Goal: Use online tool/utility: Utilize a website feature to perform a specific function

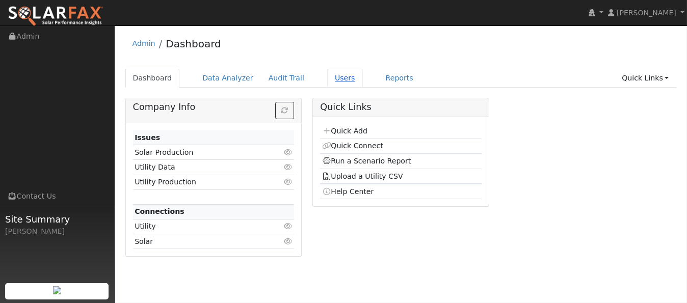
click at [327, 78] on link "Users" at bounding box center [345, 78] width 36 height 19
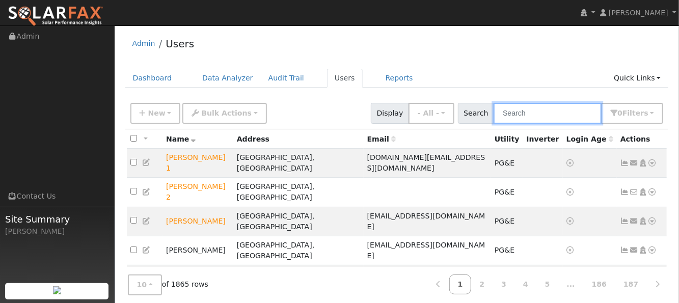
click at [530, 113] on input "text" at bounding box center [548, 113] width 108 height 21
paste input "[PERSON_NAME]"
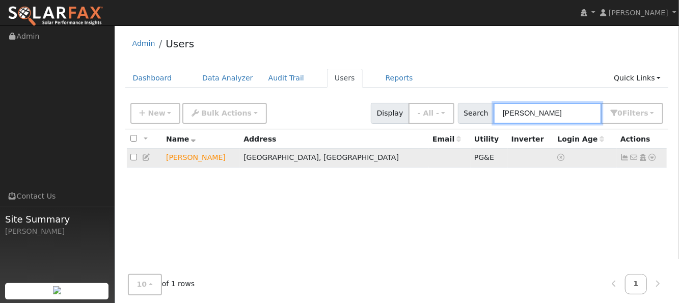
type input "[PERSON_NAME]"
click at [651, 157] on icon at bounding box center [652, 157] width 9 height 7
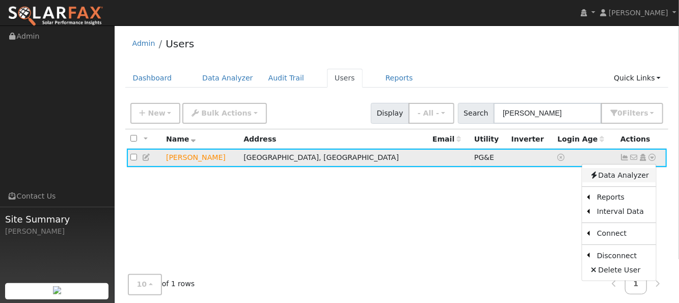
click at [637, 176] on link "Data Analyzer" at bounding box center [619, 175] width 74 height 14
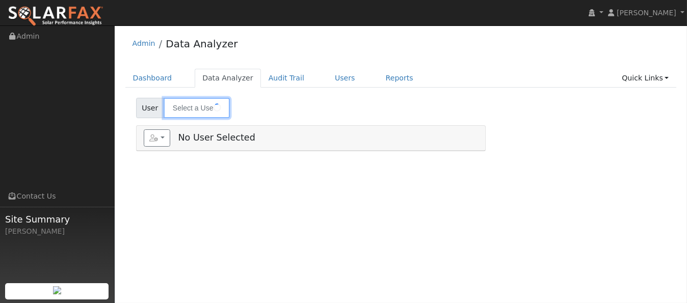
type input "[PERSON_NAME]"
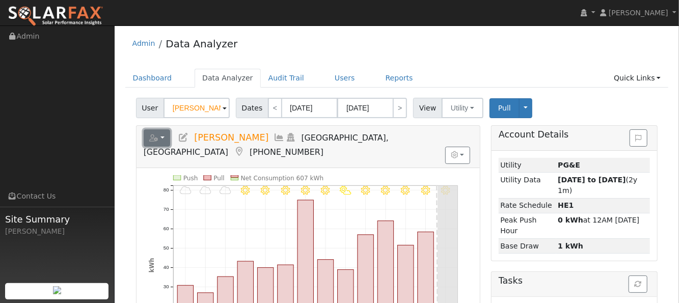
click at [161, 138] on button "button" at bounding box center [157, 137] width 27 height 17
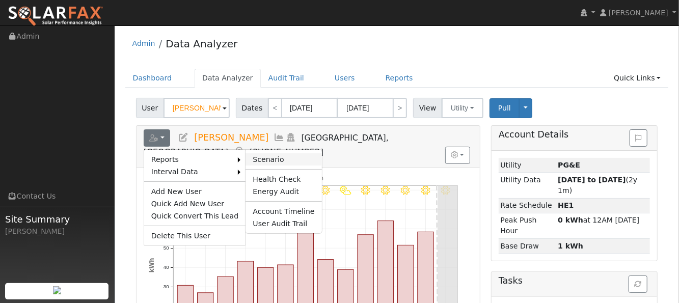
click at [261, 153] on link "Scenario" at bounding box center [284, 159] width 76 height 12
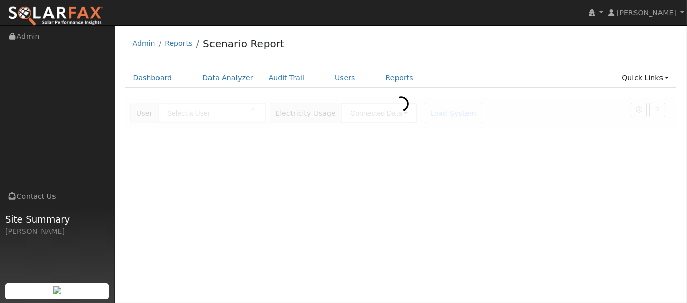
type input "Laura Fowler"
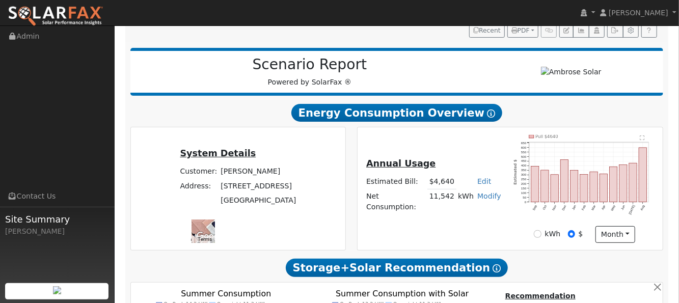
type input "0"
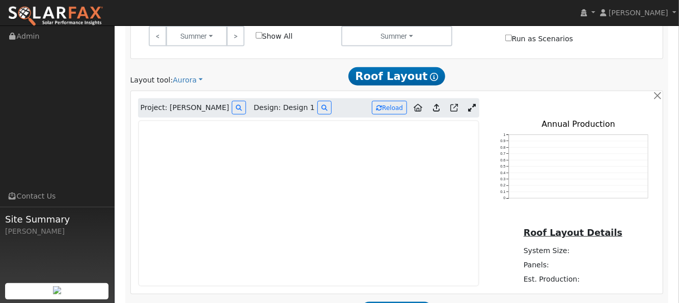
scroll to position [475, 0]
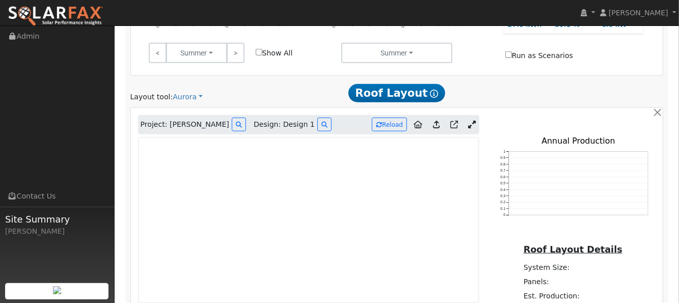
click at [435, 121] on icon at bounding box center [436, 125] width 7 height 8
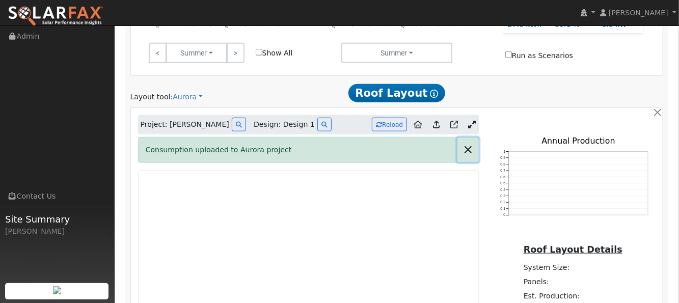
click at [468, 138] on button "button" at bounding box center [468, 150] width 21 height 25
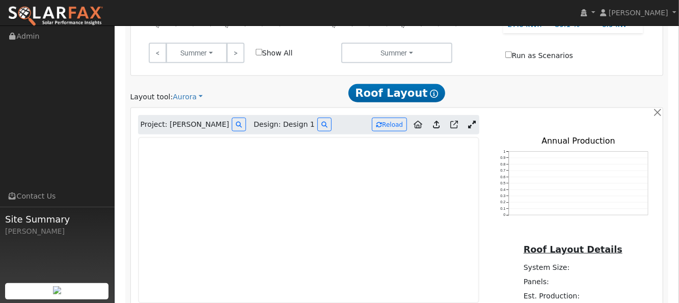
click at [473, 121] on icon at bounding box center [472, 125] width 8 height 8
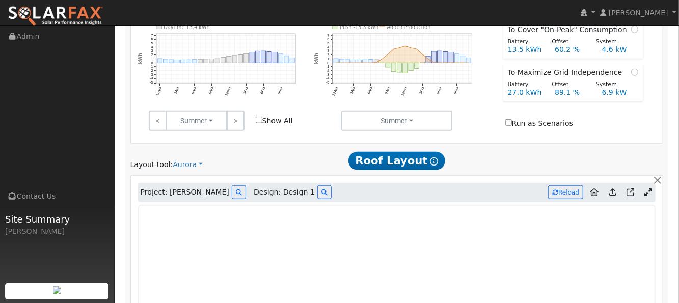
scroll to position [431, 0]
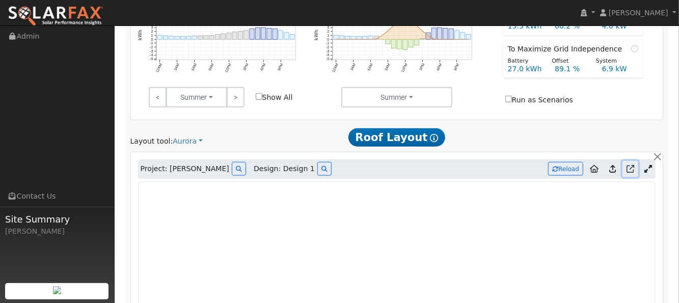
click at [628, 165] on icon at bounding box center [631, 169] width 8 height 8
